Goal: Navigation & Orientation: Find specific page/section

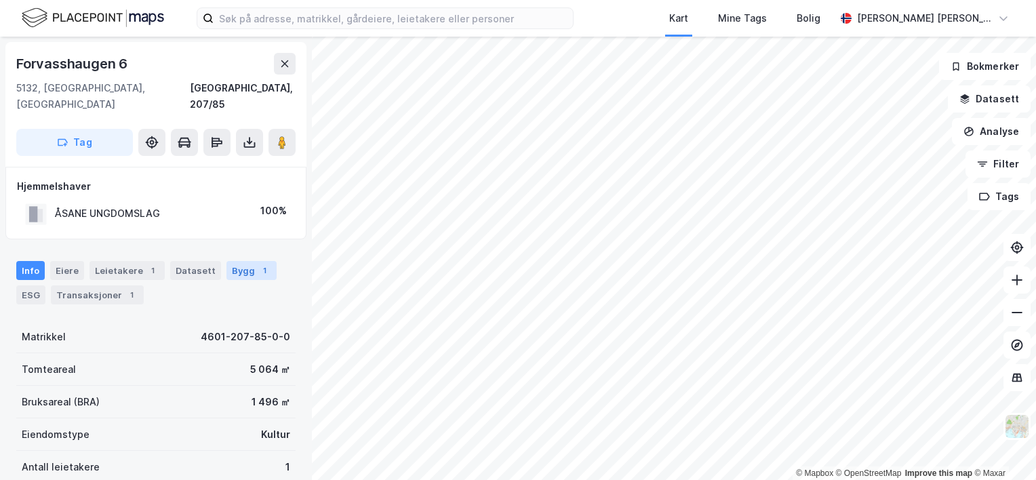
click at [239, 261] on div "Bygg 1" at bounding box center [252, 270] width 50 height 19
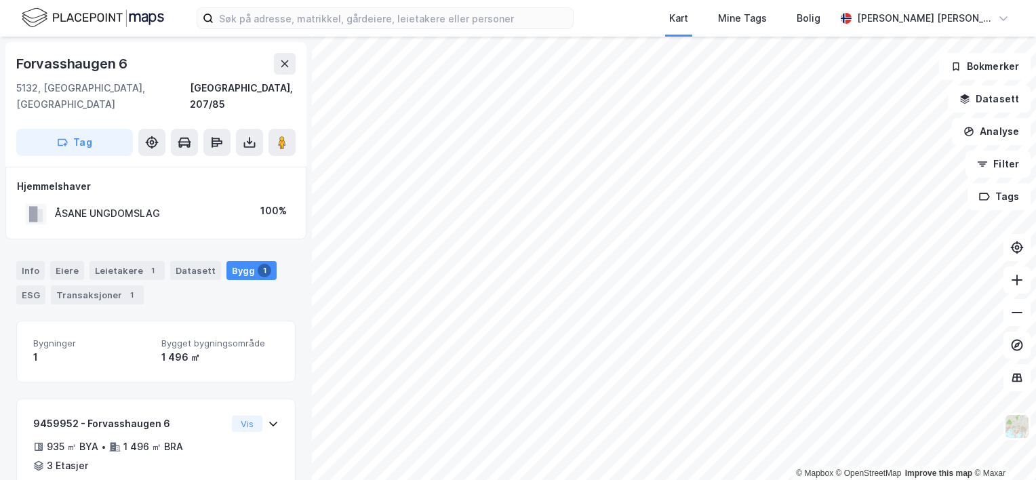
scroll to position [53, 0]
